Goal: Task Accomplishment & Management: Manage account settings

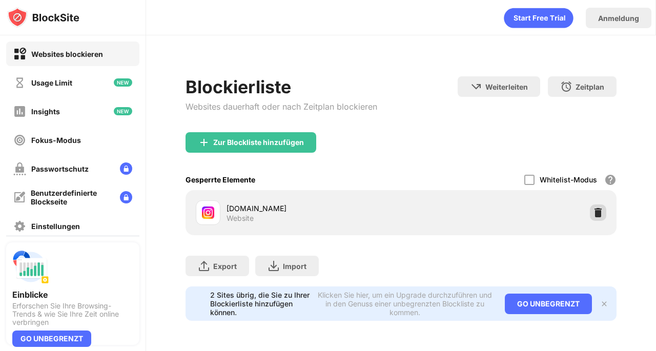
click at [598, 209] on img at bounding box center [598, 213] width 10 height 10
